Goal: Information Seeking & Learning: Learn about a topic

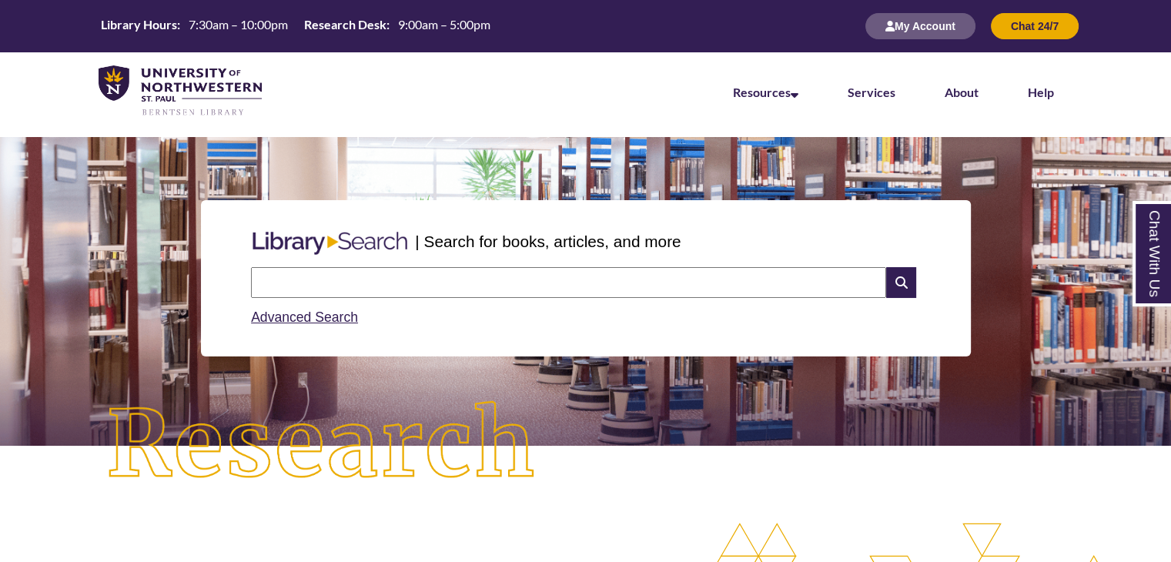
click at [561, 273] on input "text" at bounding box center [568, 282] width 635 height 31
click at [311, 323] on link "Advanced Search" at bounding box center [304, 316] width 107 height 15
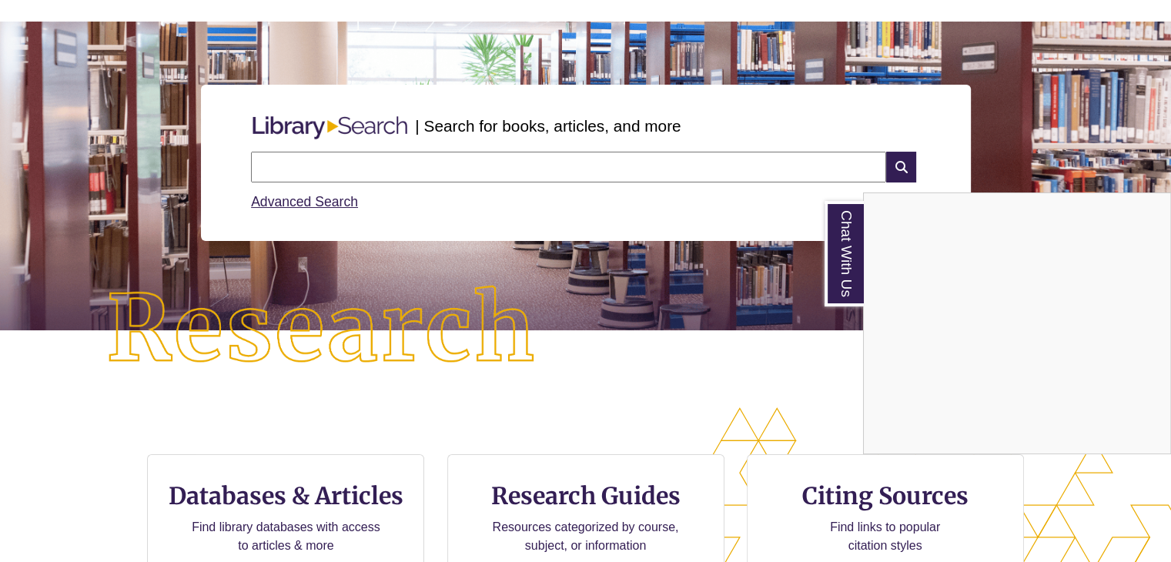
scroll to position [308, 0]
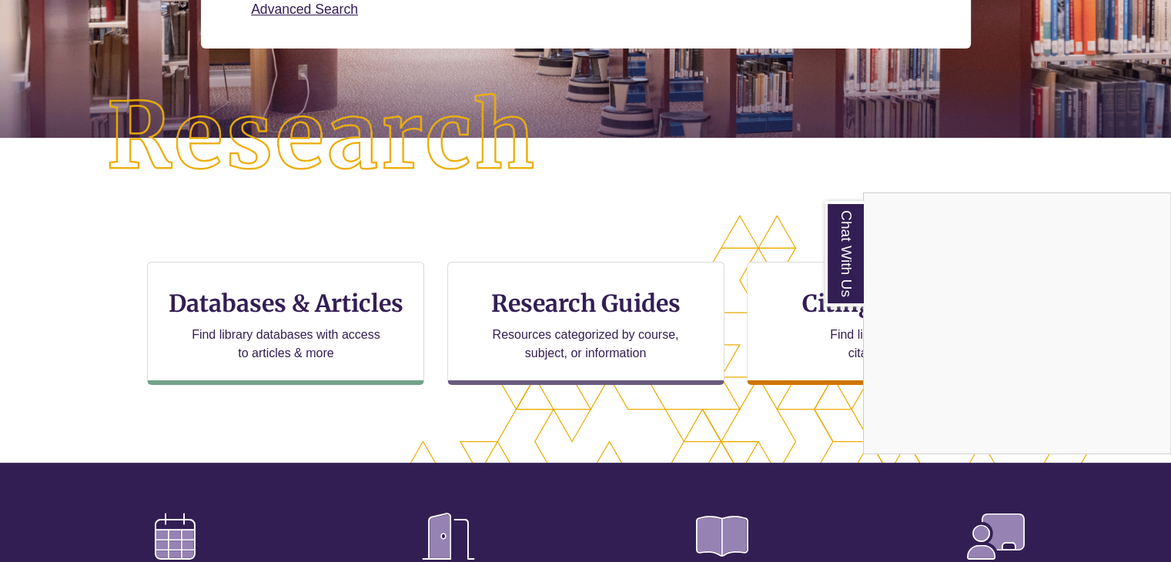
click at [287, 302] on div "Chat With Us" at bounding box center [585, 281] width 1171 height 562
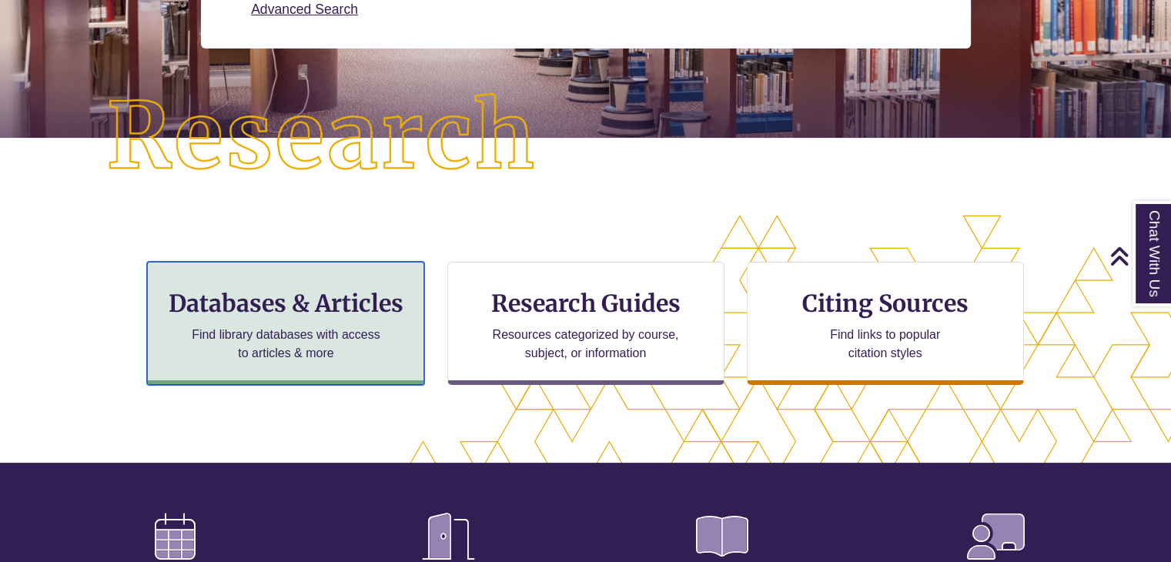
click at [287, 302] on h3 "Databases & Articles" at bounding box center [285, 303] width 251 height 29
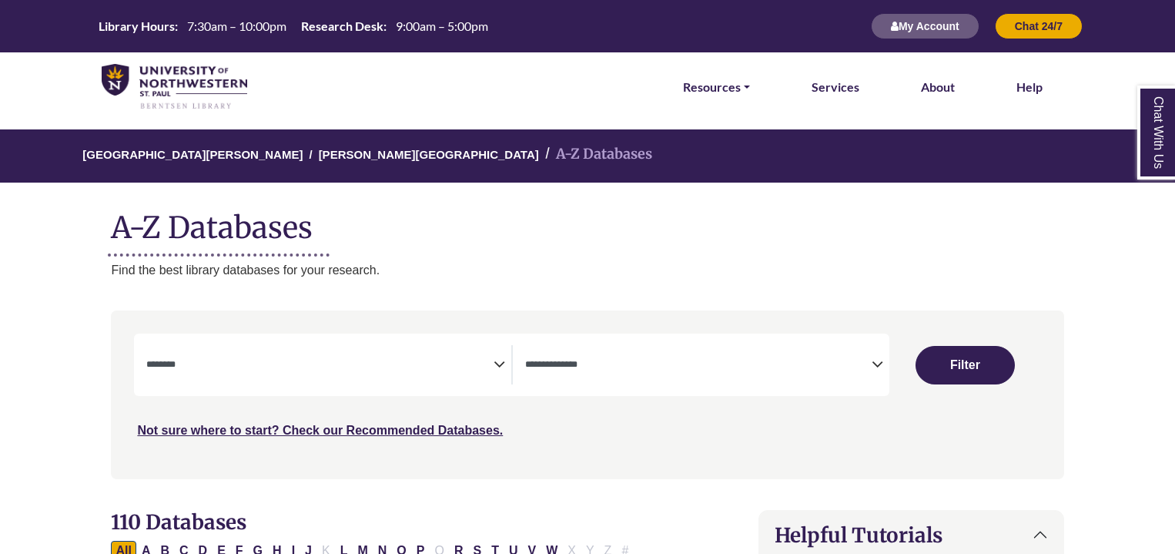
select select "Database Subject Filter"
select select "Database Types Filter"
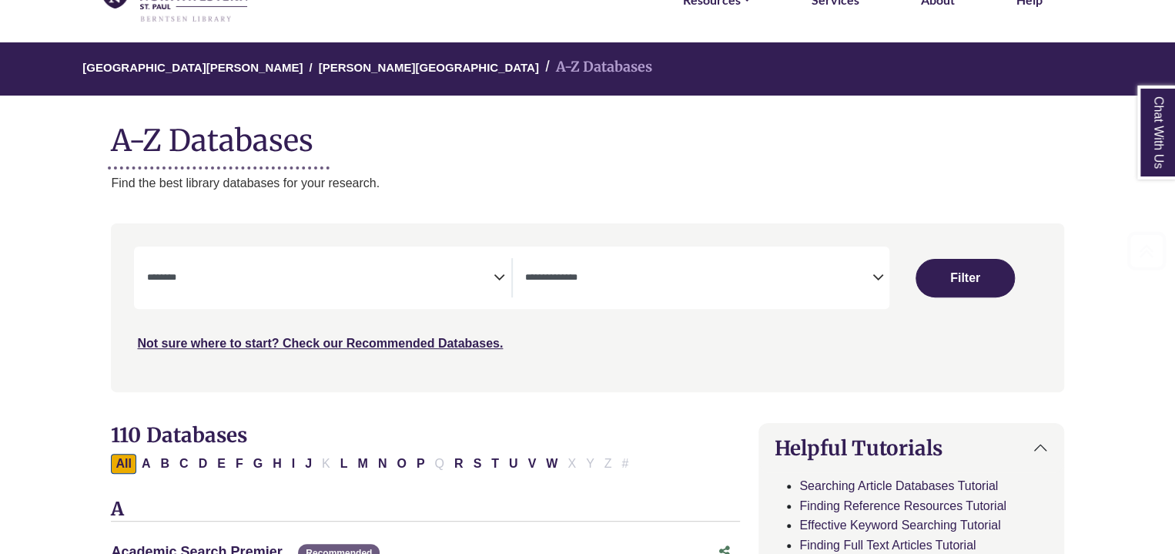
scroll to position [231, 0]
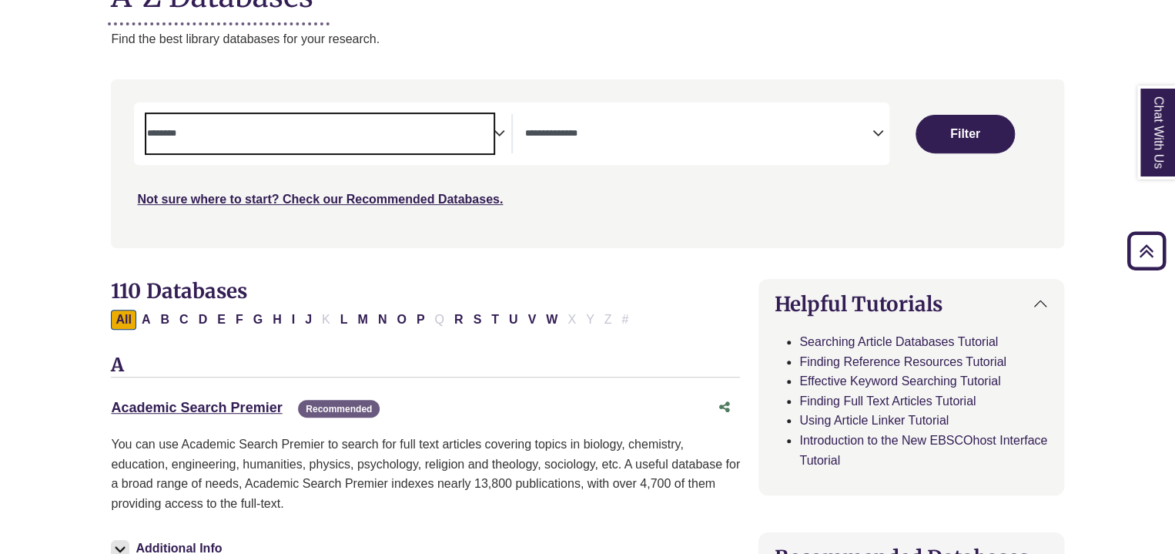
click at [226, 130] on textarea "Search" at bounding box center [319, 135] width 346 height 12
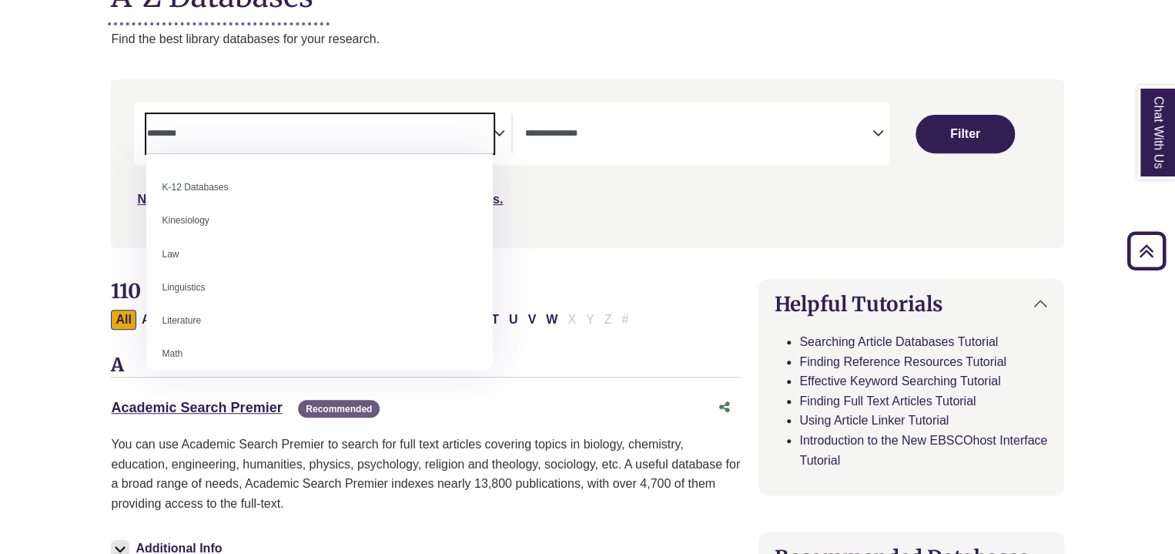
scroll to position [847, 0]
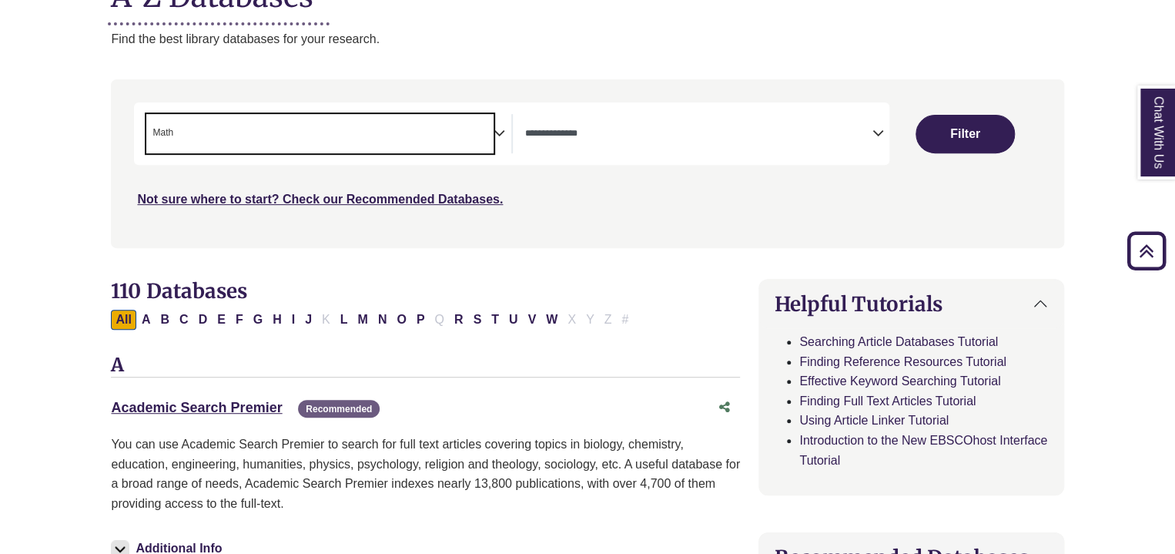
select select "*****"
click at [437, 135] on span "× Math" at bounding box center [319, 133] width 346 height 39
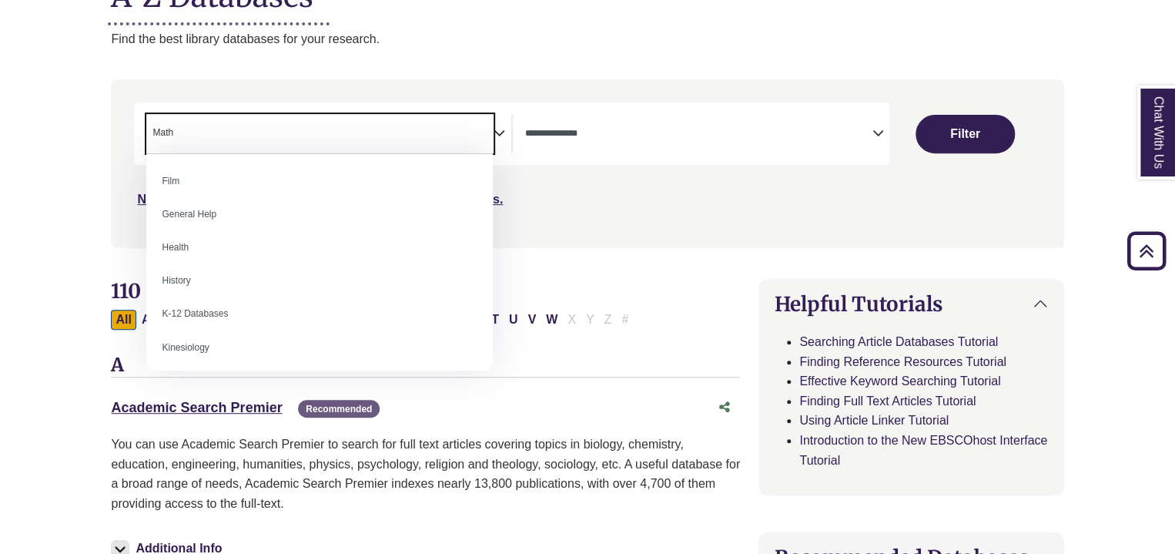
scroll to position [693, 0]
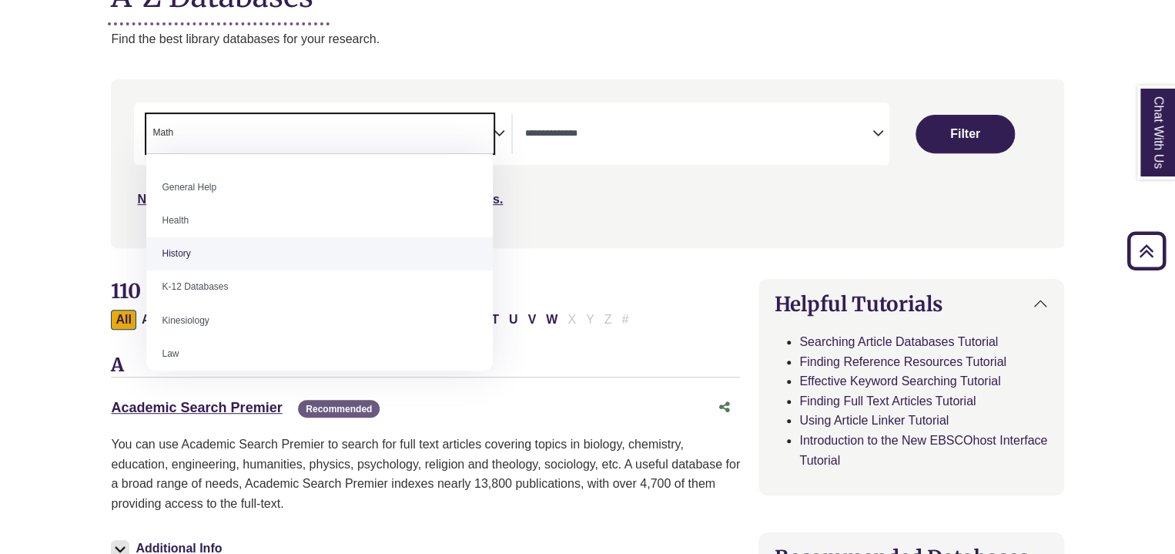
click at [591, 289] on h2 "110 Databases" at bounding box center [425, 291] width 629 height 24
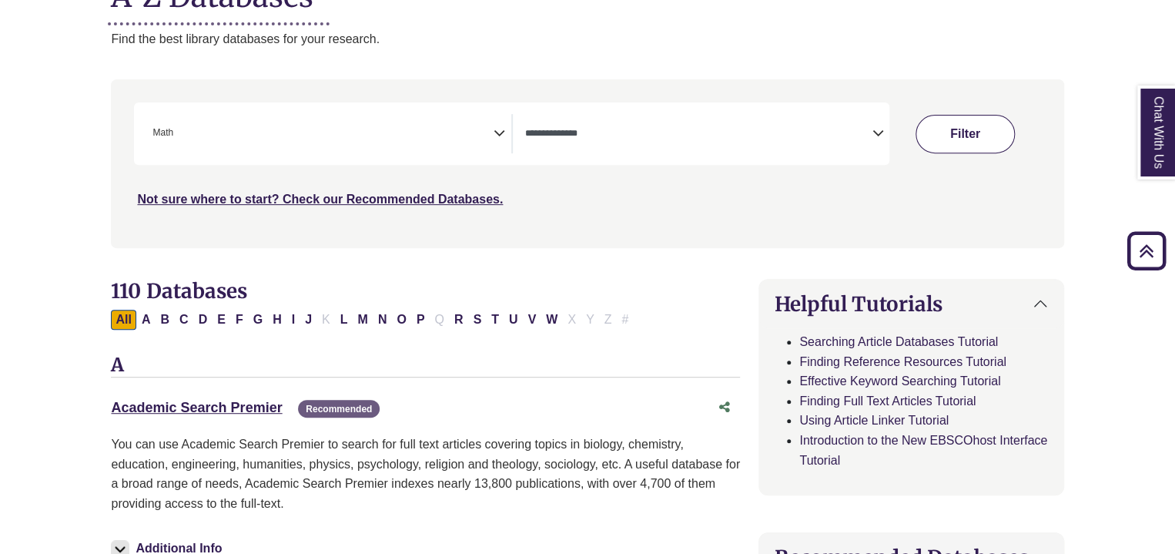
click at [979, 133] on button "Filter" at bounding box center [964, 134] width 99 height 38
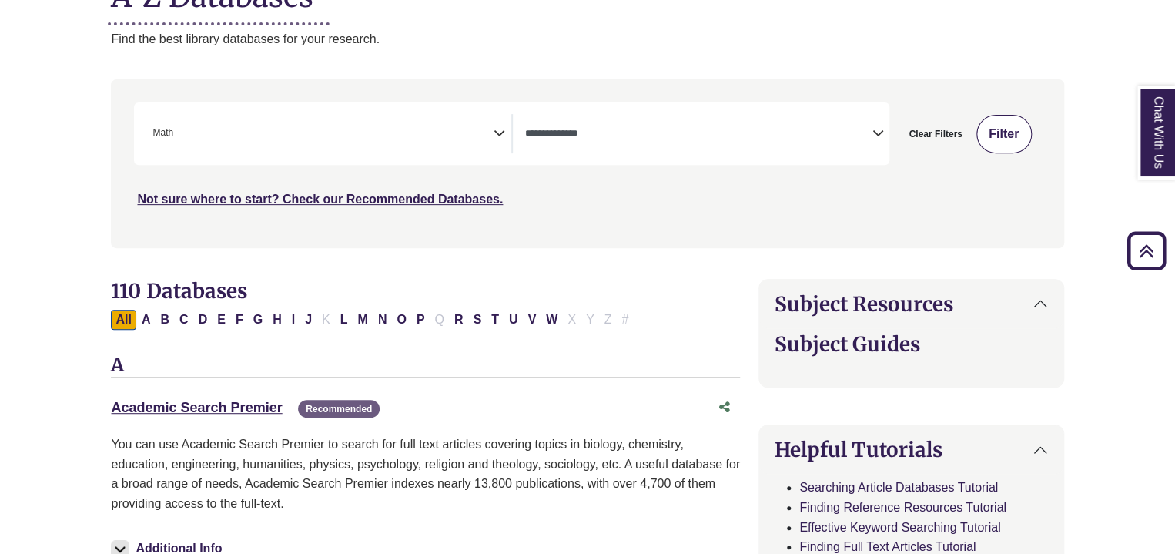
select select "Database Types Filter"
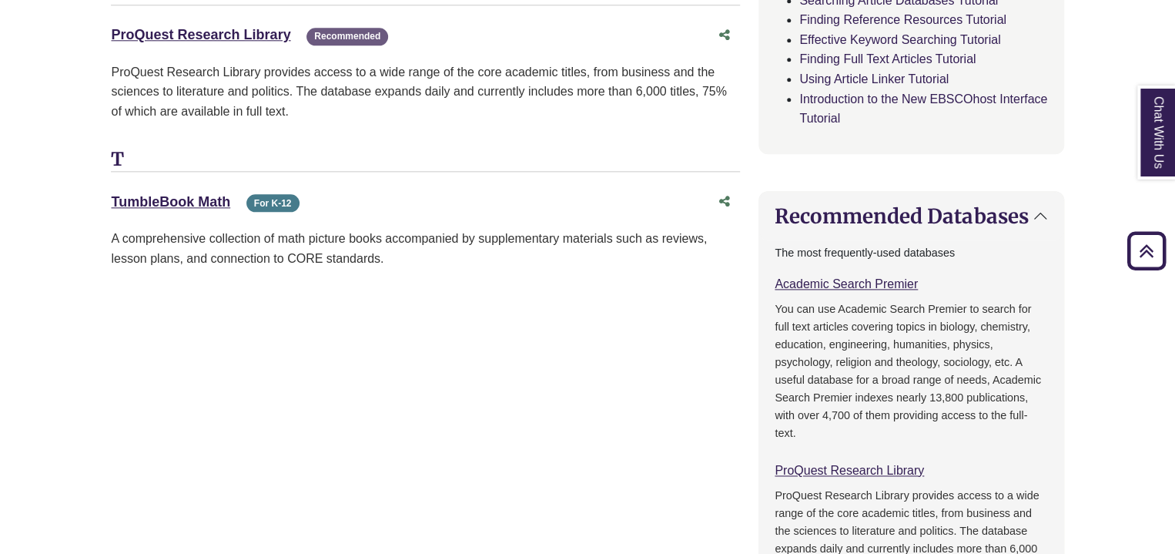
scroll to position [462, 0]
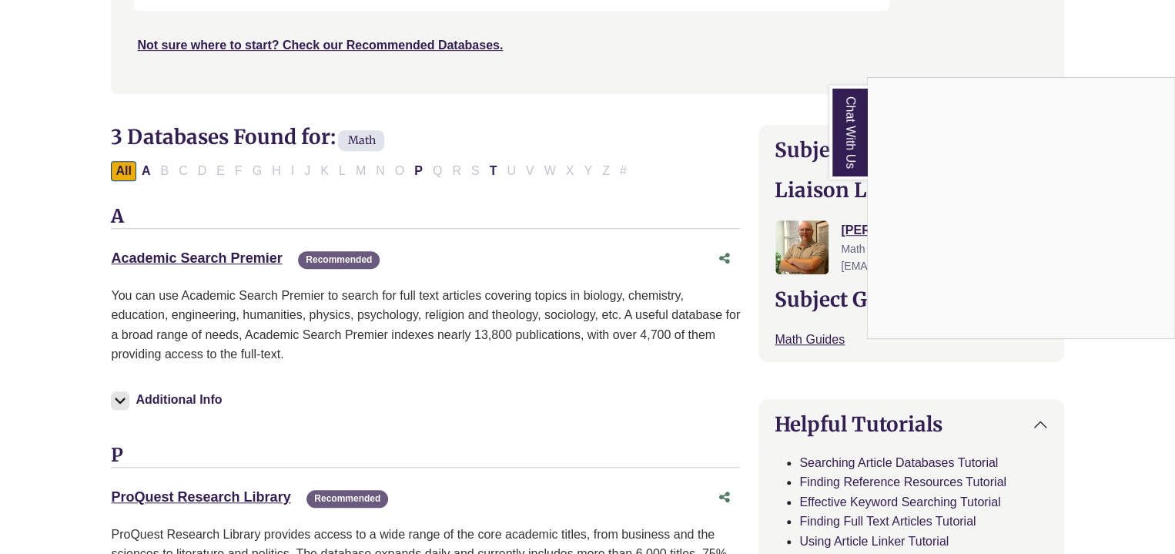
select select "Database Subject Filter"
select select "Database Types Filter"
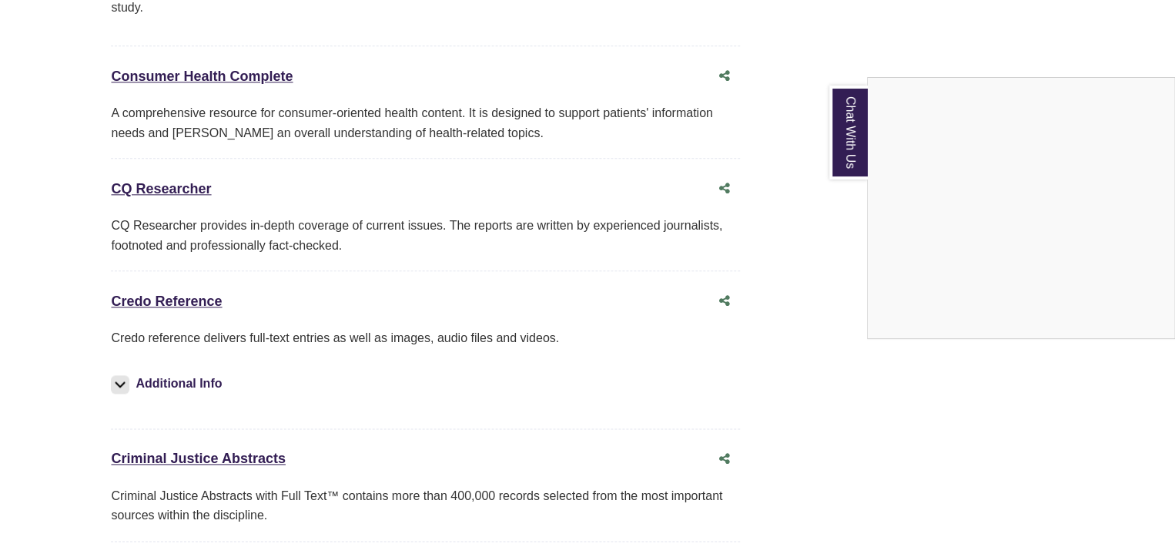
scroll to position [3849, 0]
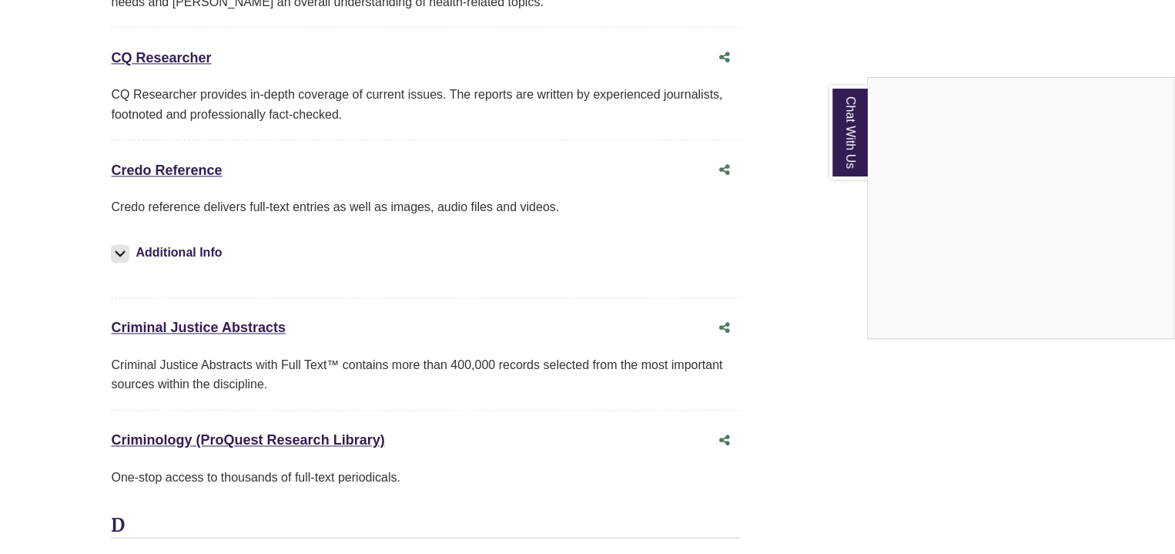
click at [206, 142] on div "Chat With Us" at bounding box center [587, 277] width 1175 height 554
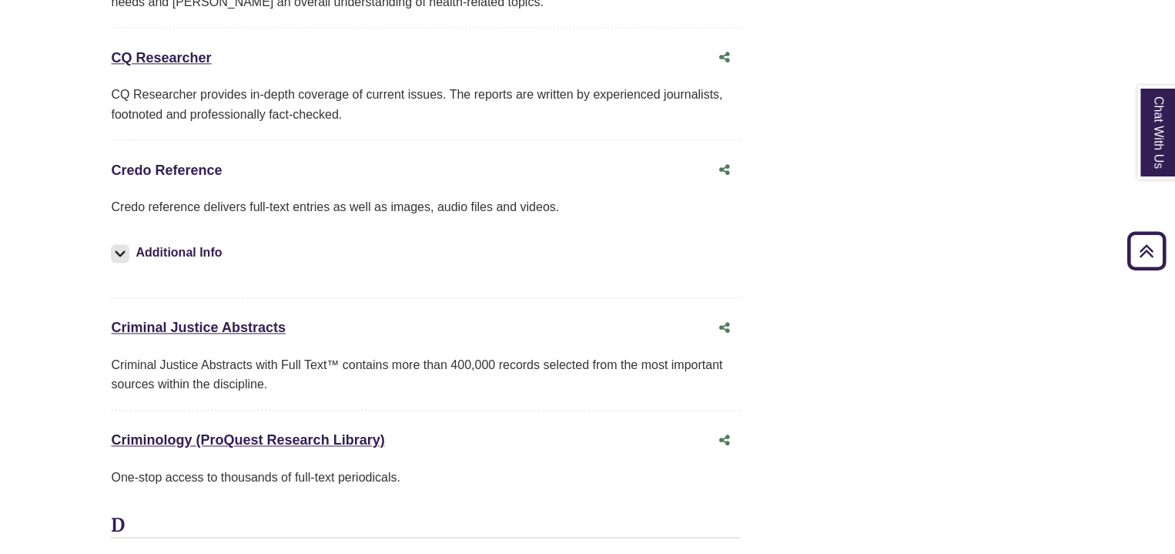
click at [206, 162] on link "Credo Reference This link opens in a new window" at bounding box center [166, 169] width 111 height 15
